Goal: Check status: Check status

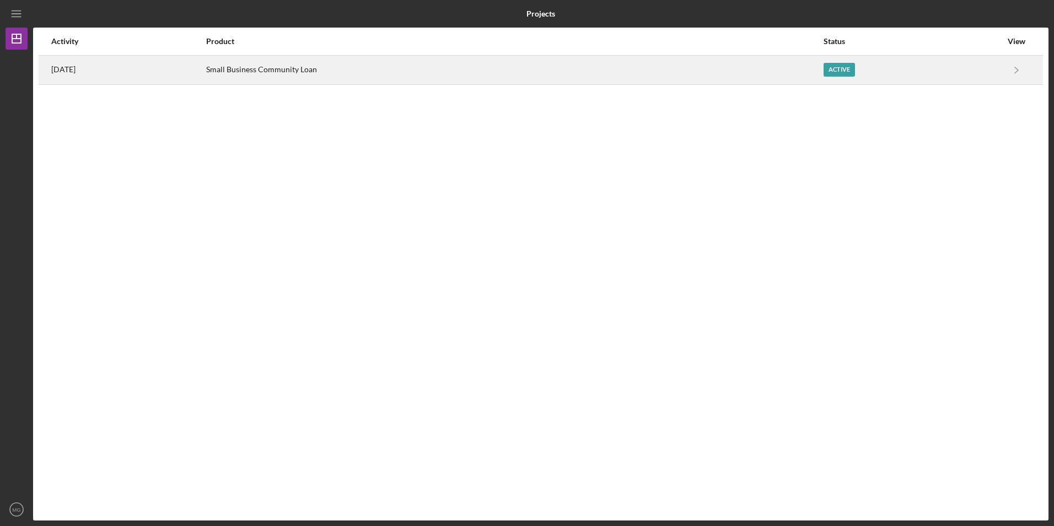
click at [416, 84] on td "Small Business Community Loan" at bounding box center [514, 69] width 617 height 29
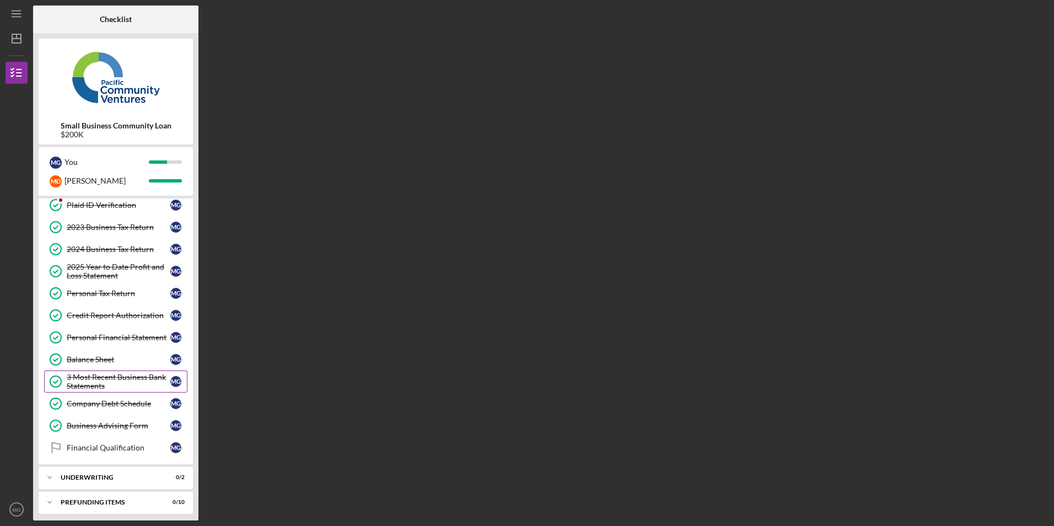
scroll to position [78, 0]
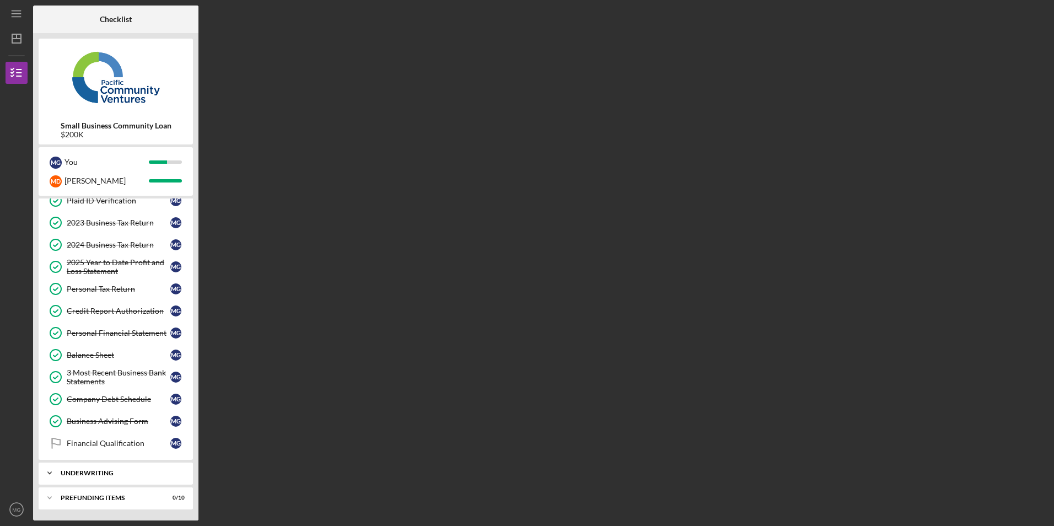
click at [114, 469] on div "Icon/Expander Underwriting 0 / 2" at bounding box center [116, 473] width 154 height 22
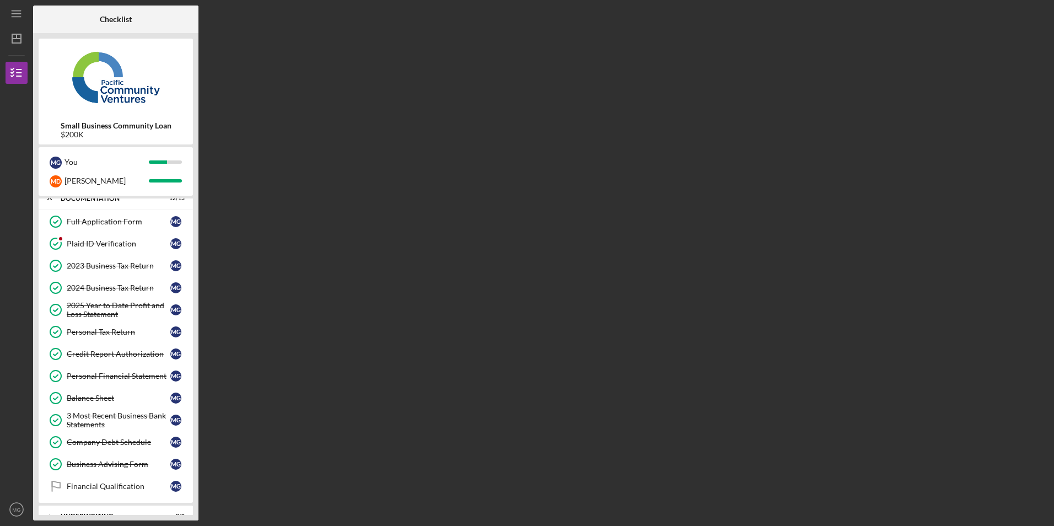
scroll to position [55, 0]
